Goal: Information Seeking & Learning: Find specific fact

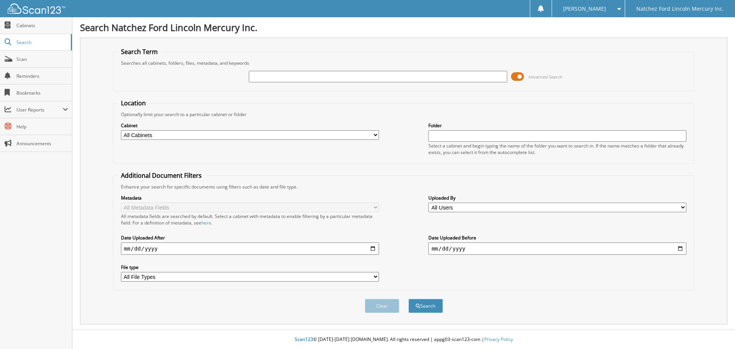
click at [267, 78] on input "text" at bounding box center [378, 76] width 258 height 11
click at [254, 73] on input "text" at bounding box center [378, 76] width 258 height 11
type input "BJ5546"
click at [408, 298] on button "Search" at bounding box center [425, 305] width 34 height 14
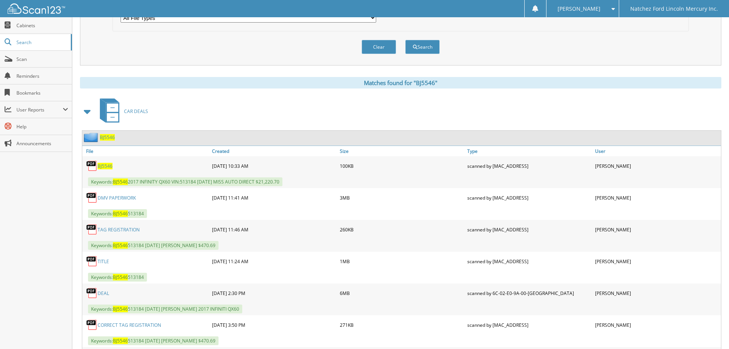
scroll to position [344, 0]
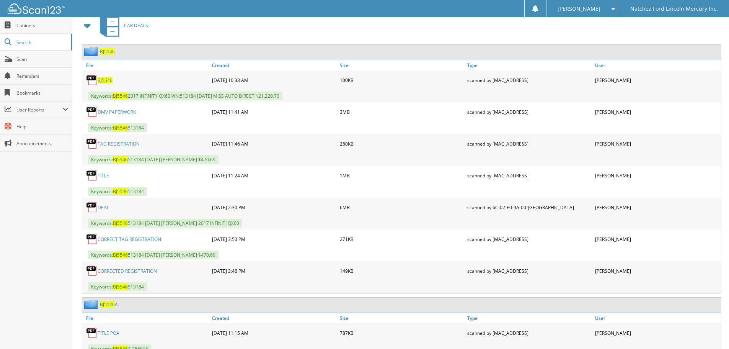
click at [112, 51] on span "BJ5546" at bounding box center [107, 51] width 15 height 7
